Goal: Transaction & Acquisition: Purchase product/service

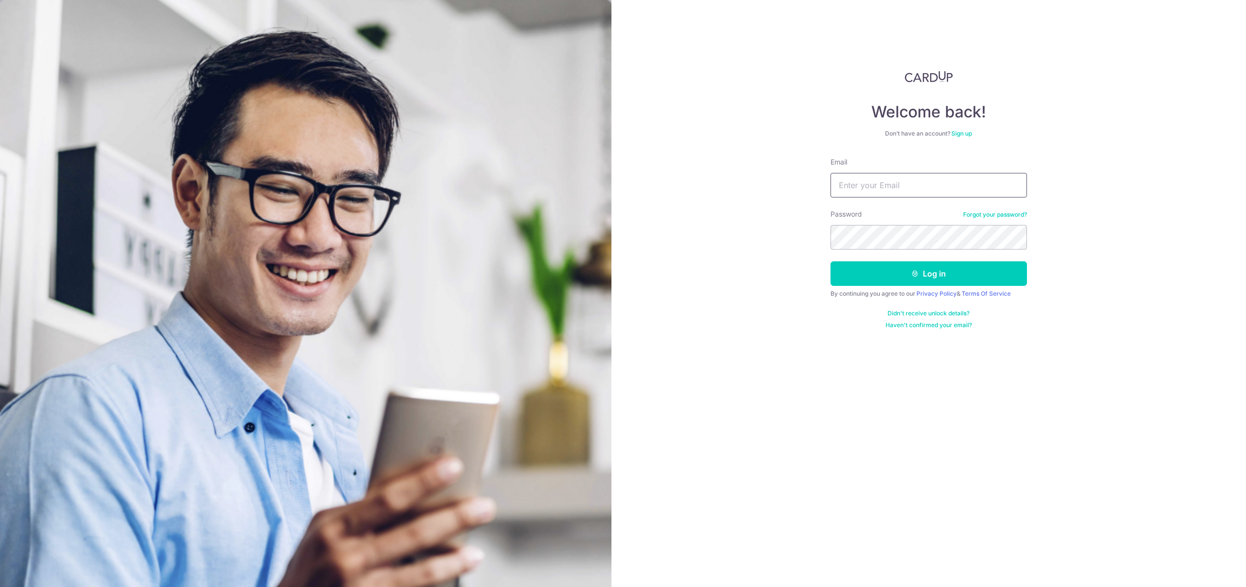
type input "[EMAIL_ADDRESS][DOMAIN_NAME]"
click at [877, 265] on button "Log in" at bounding box center [929, 273] width 196 height 25
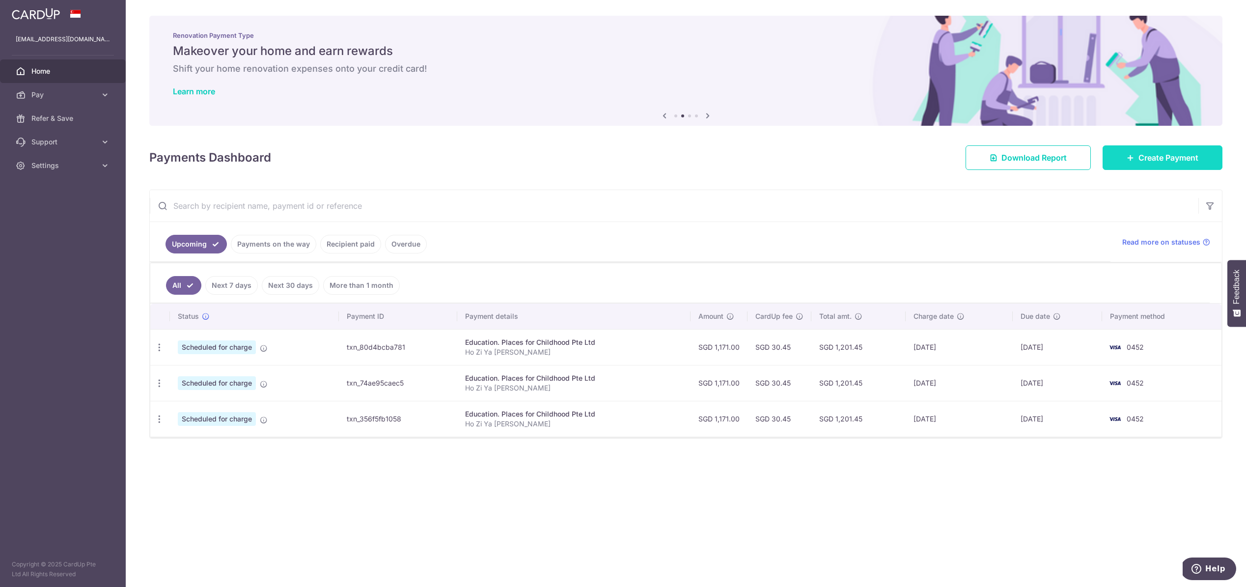
click at [1149, 158] on span "Create Payment" at bounding box center [1169, 158] width 60 height 12
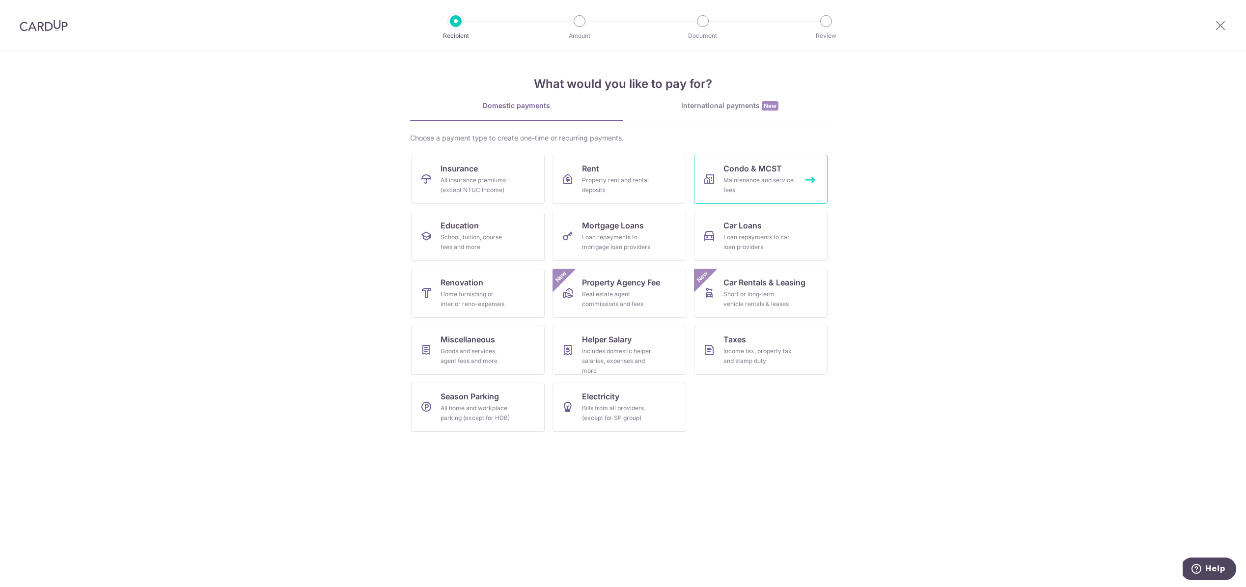
click at [753, 190] on div "Maintenance and service fees" at bounding box center [759, 185] width 71 height 20
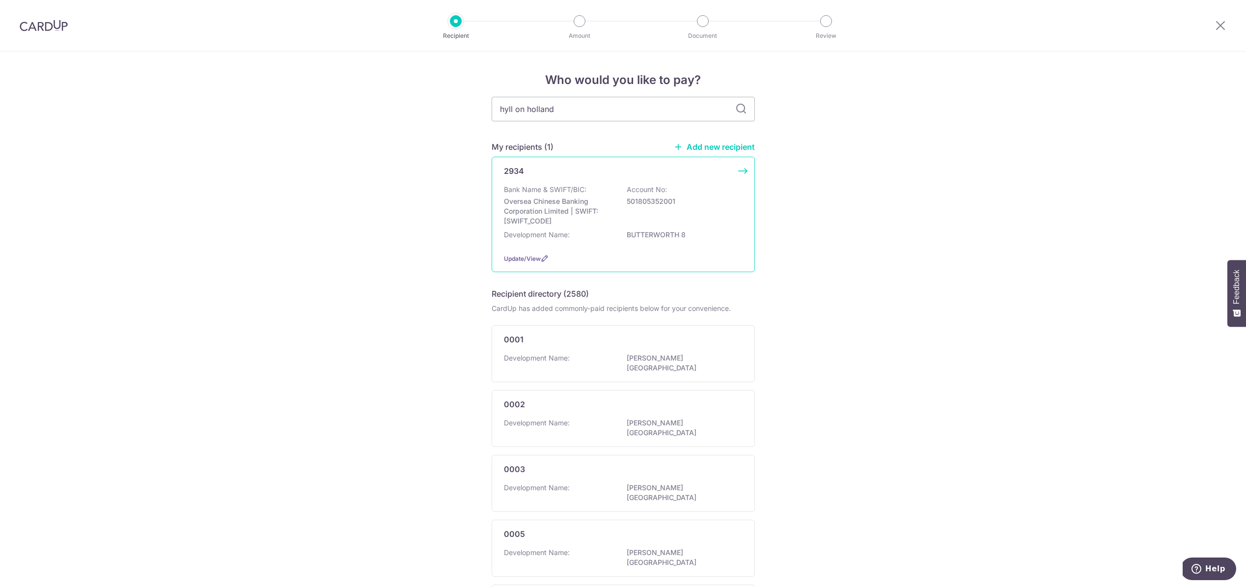
type input "hyll on holland"
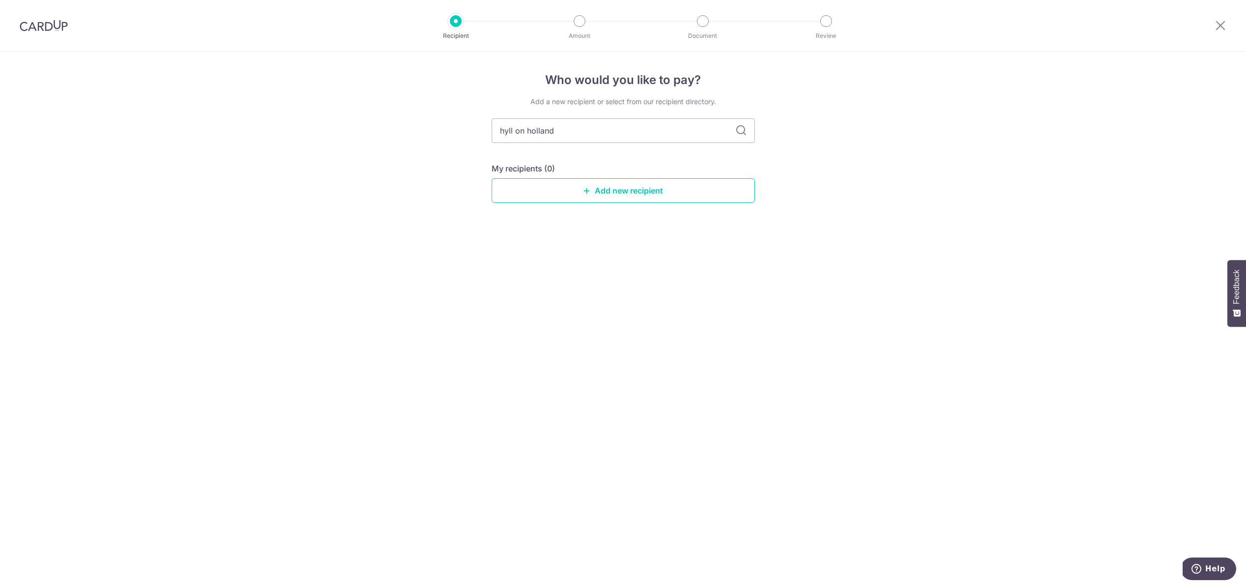
drag, startPoint x: 649, startPoint y: 137, endPoint x: 440, endPoint y: 136, distance: 209.8
click at [440, 136] on div "Who would you like to pay? Add a new recipient or select from our recipient dir…" at bounding box center [623, 319] width 1246 height 535
click at [522, 135] on input "hyll on holland" at bounding box center [623, 130] width 263 height 25
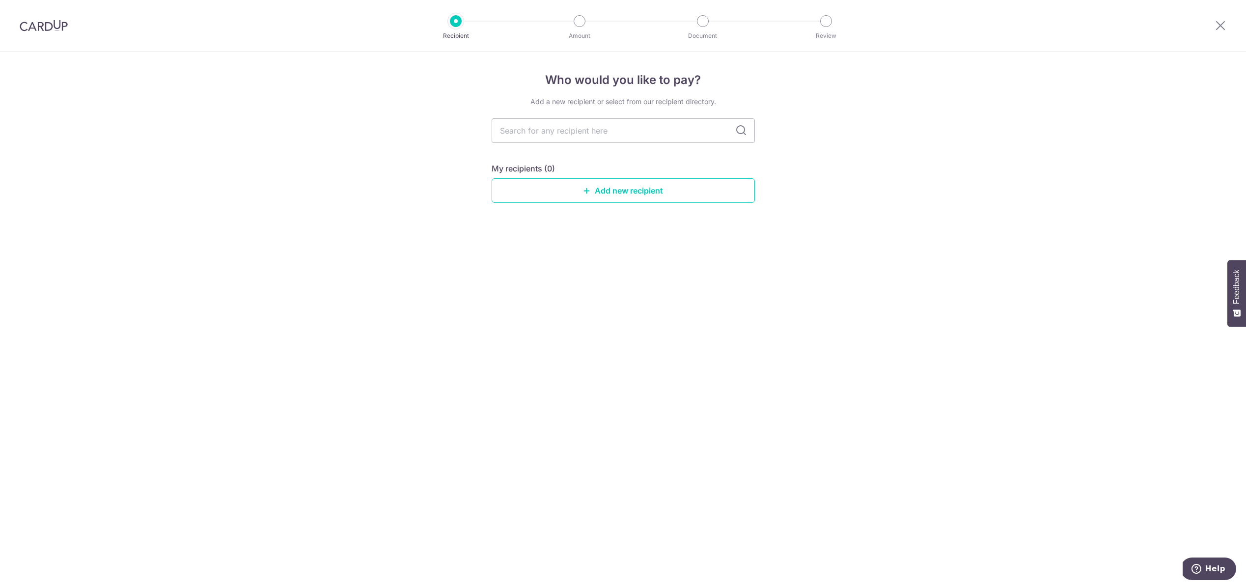
click at [450, 20] on div "Recipient" at bounding box center [456, 21] width 12 height 12
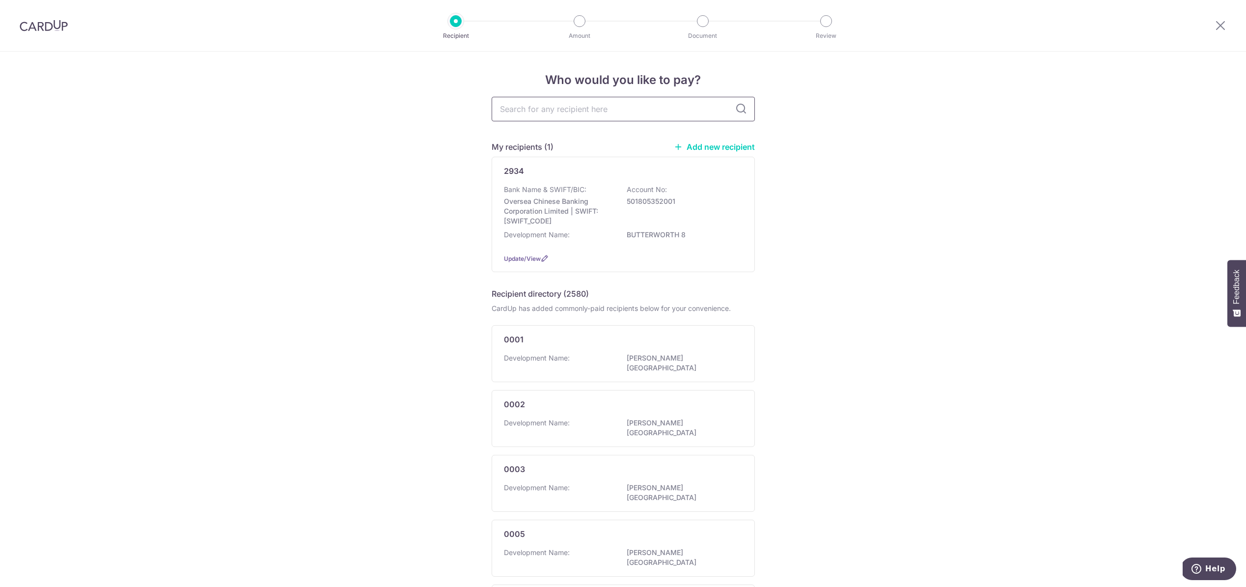
click at [558, 105] on input "text" at bounding box center [623, 109] width 263 height 25
type input "hoh214"
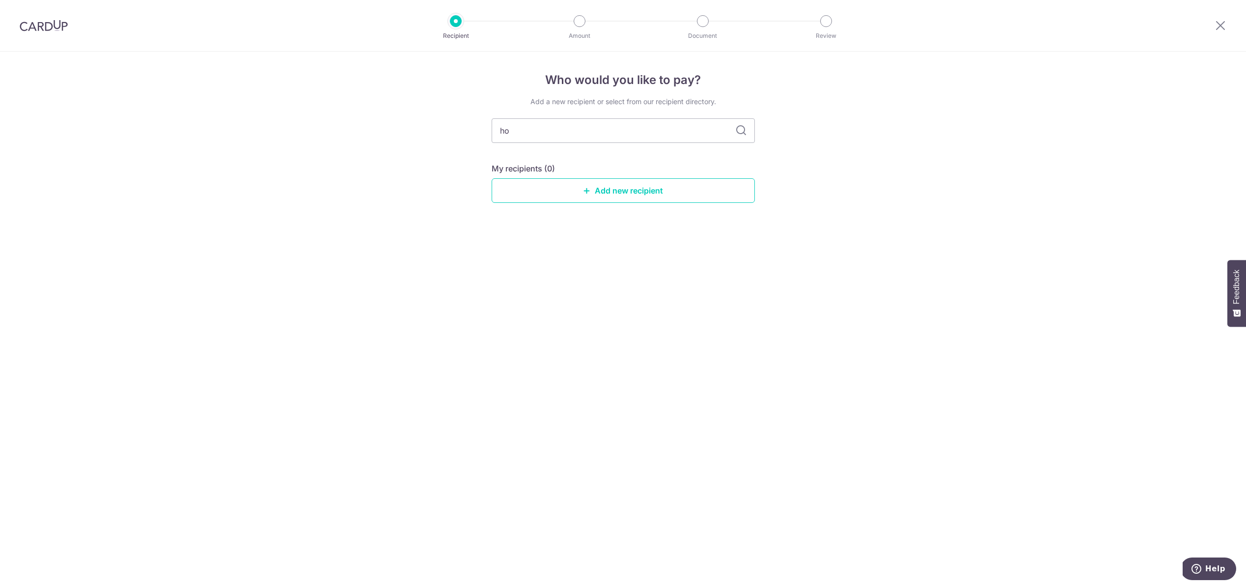
type input "h"
type input "mcst"
drag, startPoint x: 584, startPoint y: 135, endPoint x: 385, endPoint y: 121, distance: 199.4
click at [385, 121] on div "Who would you like to pay? Add a new recipient or select from our recipient dir…" at bounding box center [623, 319] width 1246 height 535
type input "hyll"
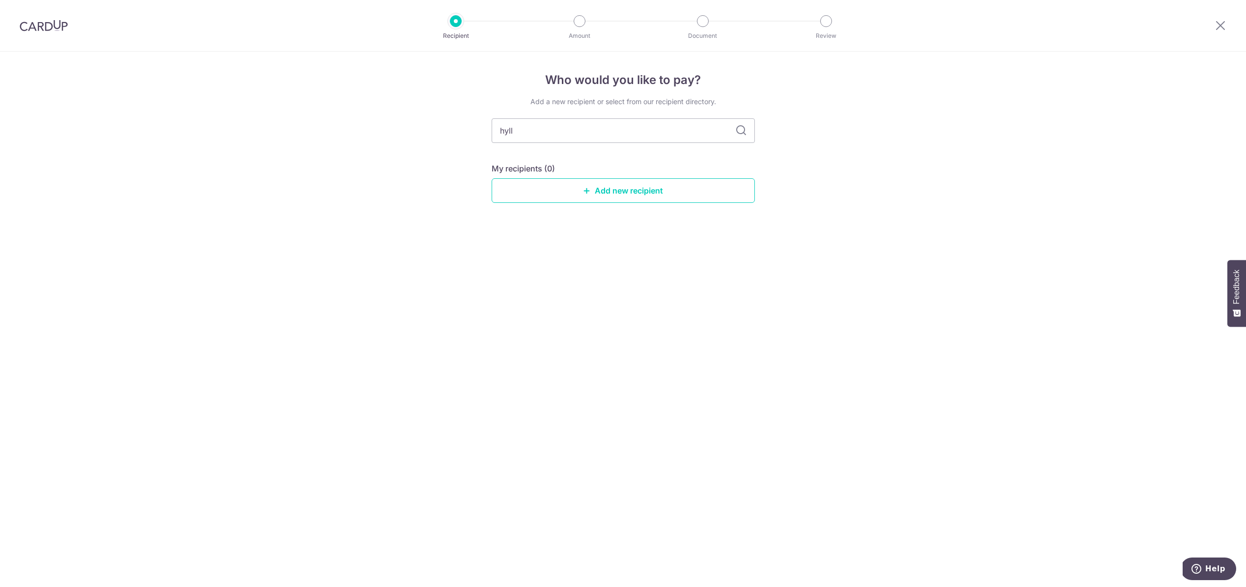
click at [740, 135] on icon at bounding box center [741, 131] width 12 height 12
click at [742, 129] on icon at bounding box center [741, 131] width 12 height 12
